Goal: Use online tool/utility: Utilize a website feature to perform a specific function

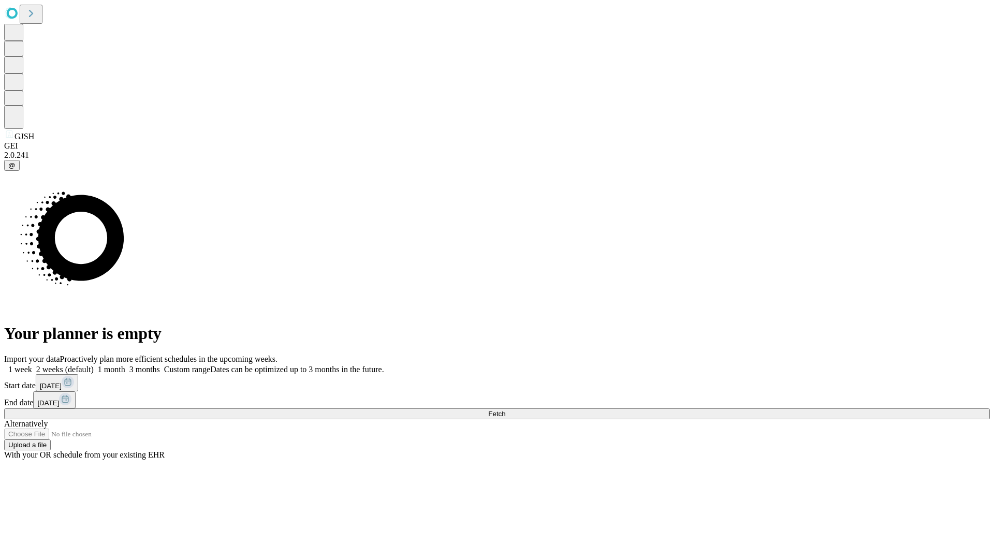
click at [506, 410] on span "Fetch" at bounding box center [496, 414] width 17 height 8
